Goal: Find specific page/section: Find specific page/section

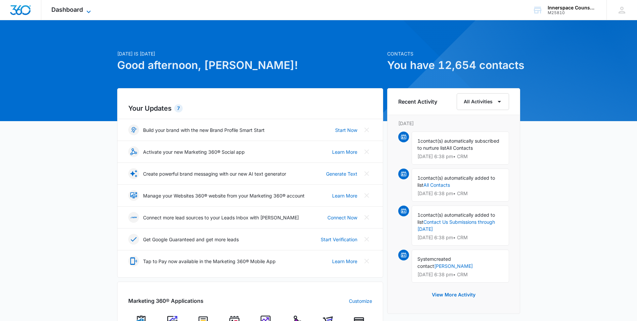
click at [78, 9] on span "Dashboard" at bounding box center [67, 9] width 32 height 7
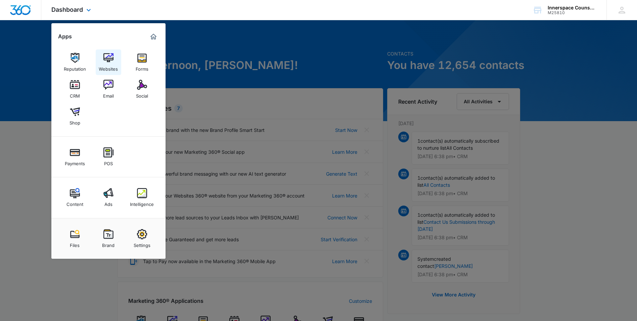
click at [111, 55] on img at bounding box center [108, 58] width 10 height 10
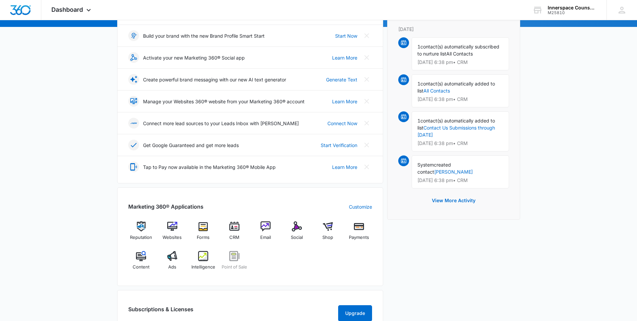
scroll to position [95, 0]
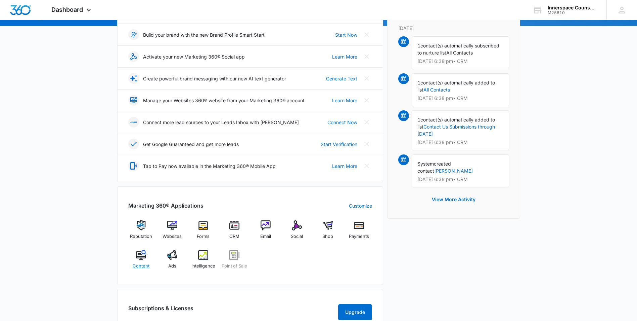
click at [146, 258] on div "Content" at bounding box center [141, 262] width 26 height 24
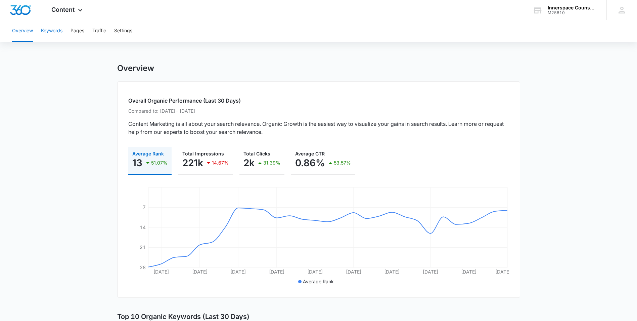
click at [54, 31] on button "Keywords" at bounding box center [52, 31] width 22 height 22
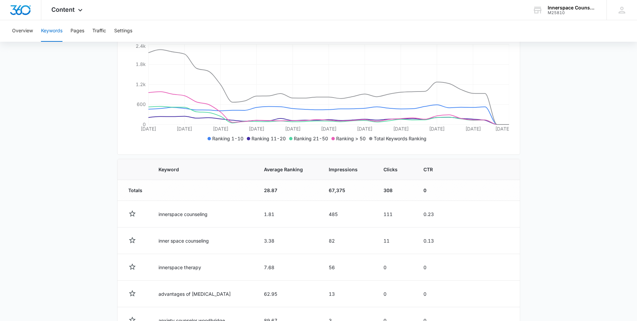
scroll to position [118, 0]
click at [80, 28] on button "Pages" at bounding box center [78, 31] width 14 height 22
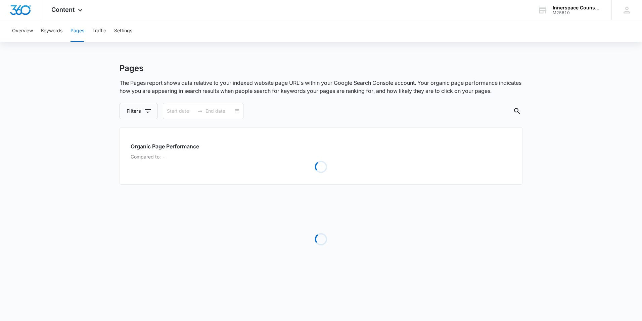
type input "09/06/2025"
type input "10/06/2025"
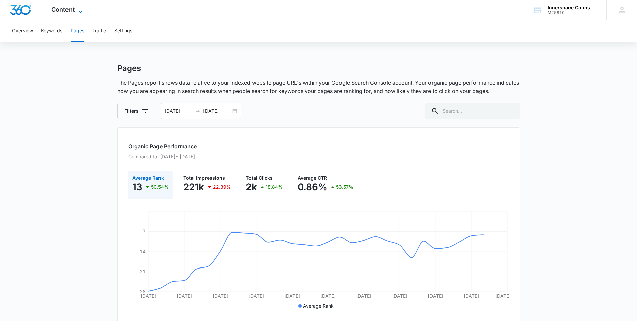
click at [66, 6] on span "Content" at bounding box center [62, 9] width 23 height 7
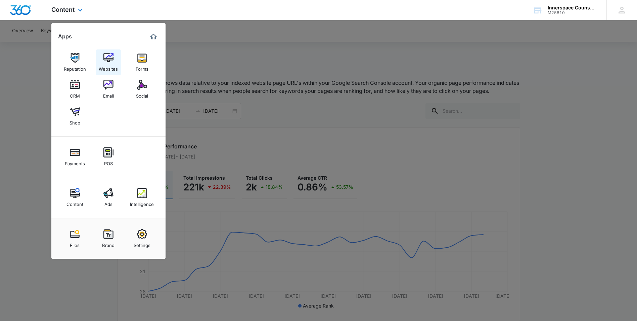
click at [107, 59] on img at bounding box center [108, 58] width 10 height 10
